Goal: Information Seeking & Learning: Check status

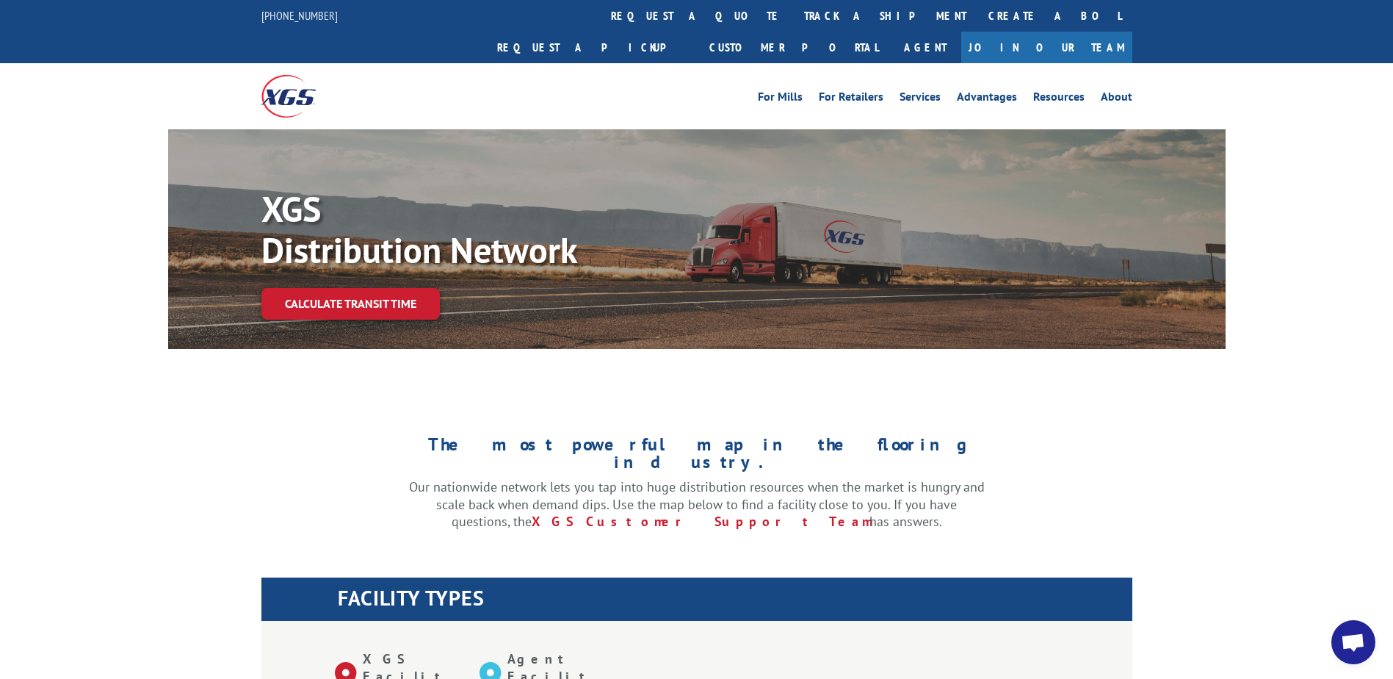
click at [793, 12] on link "track a shipment" at bounding box center [885, 16] width 184 height 32
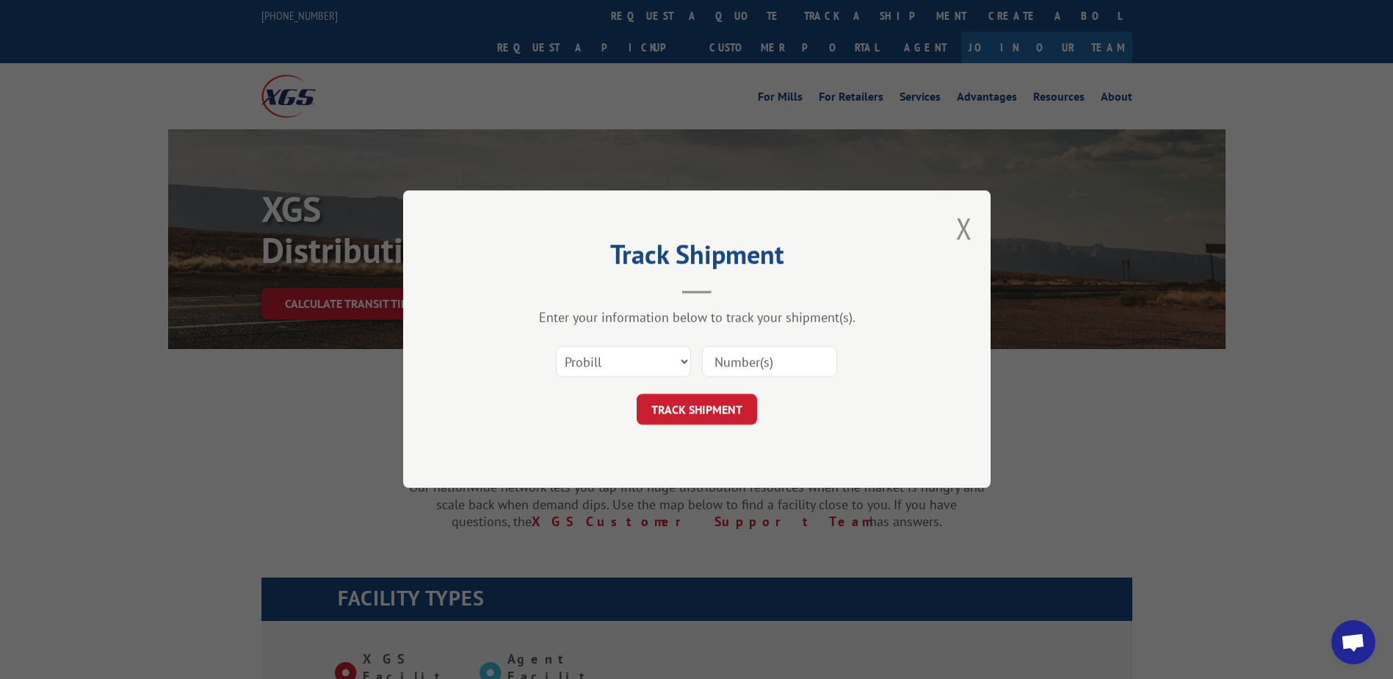
click at [639, 325] on div "Enter your information below to track your shipment(s)." at bounding box center [697, 317] width 441 height 17
click at [629, 347] on select "Select category... Probill BOL PO" at bounding box center [623, 362] width 135 height 31
select select "bol"
click at [556, 347] on select "Select category... Probill BOL PO" at bounding box center [623, 362] width 135 height 31
click at [770, 355] on input at bounding box center [769, 362] width 135 height 31
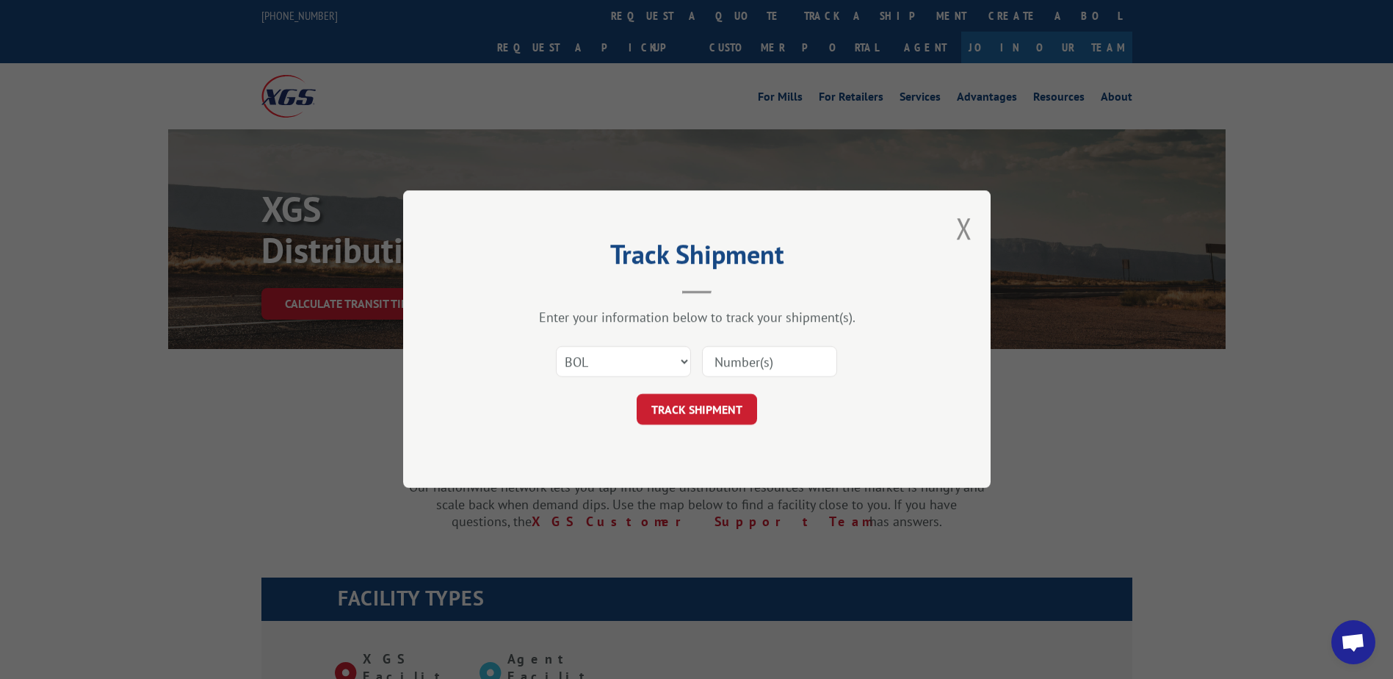
paste input "Shipment 0002852928 / 1"
drag, startPoint x: 778, startPoint y: 361, endPoint x: 629, endPoint y: 354, distance: 148.5
click at [629, 354] on div "Select category... Probill BOL PO Shipment 0002852928" at bounding box center [697, 362] width 441 height 48
type input "2852928"
click at [707, 394] on button "TRACK SHIPMENT" at bounding box center [697, 409] width 120 height 31
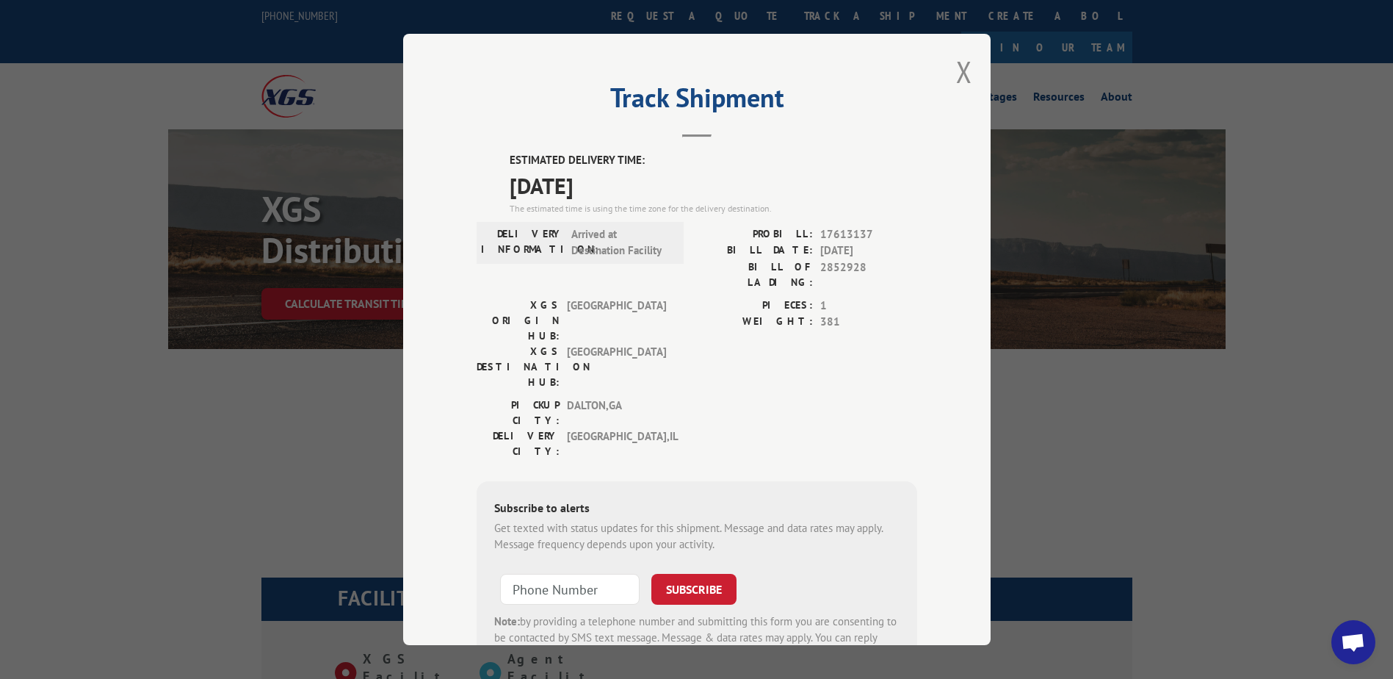
drag, startPoint x: 712, startPoint y: 389, endPoint x: 664, endPoint y: 120, distance: 273.7
click at [664, 120] on header "Track Shipment" at bounding box center [697, 112] width 441 height 50
click at [960, 61] on button "Close modal" at bounding box center [964, 71] width 16 height 39
